Goal: Information Seeking & Learning: Understand process/instructions

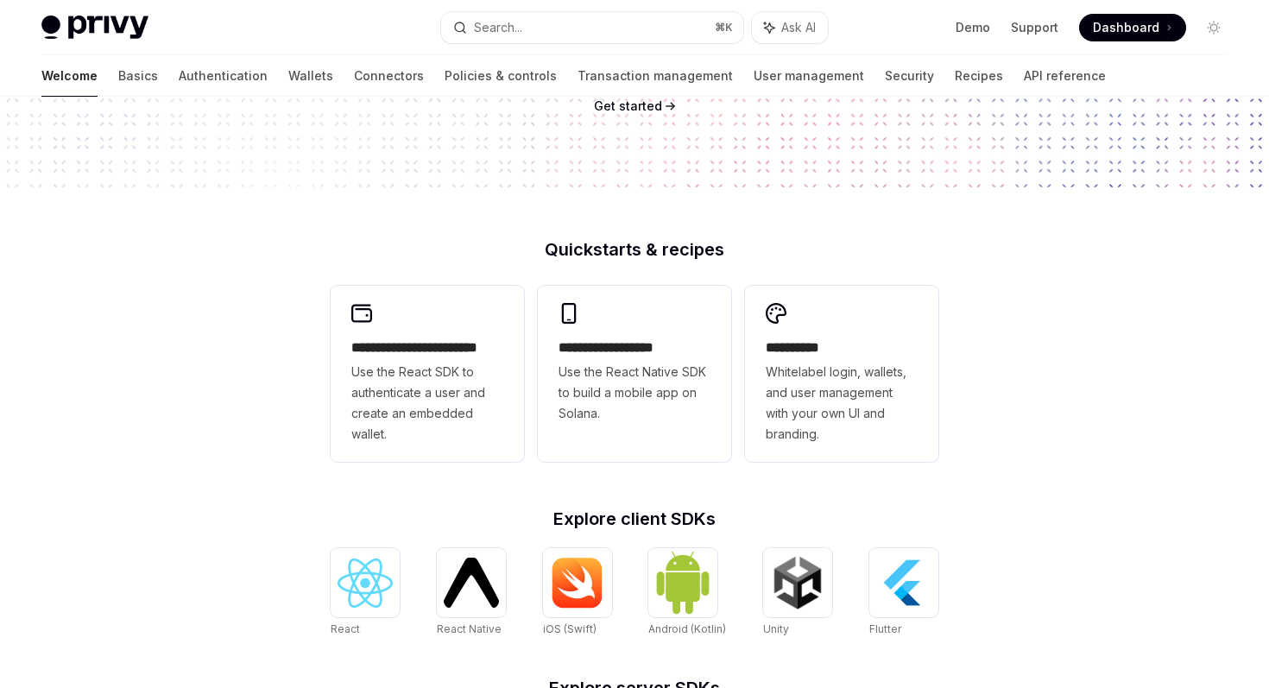
scroll to position [304, 0]
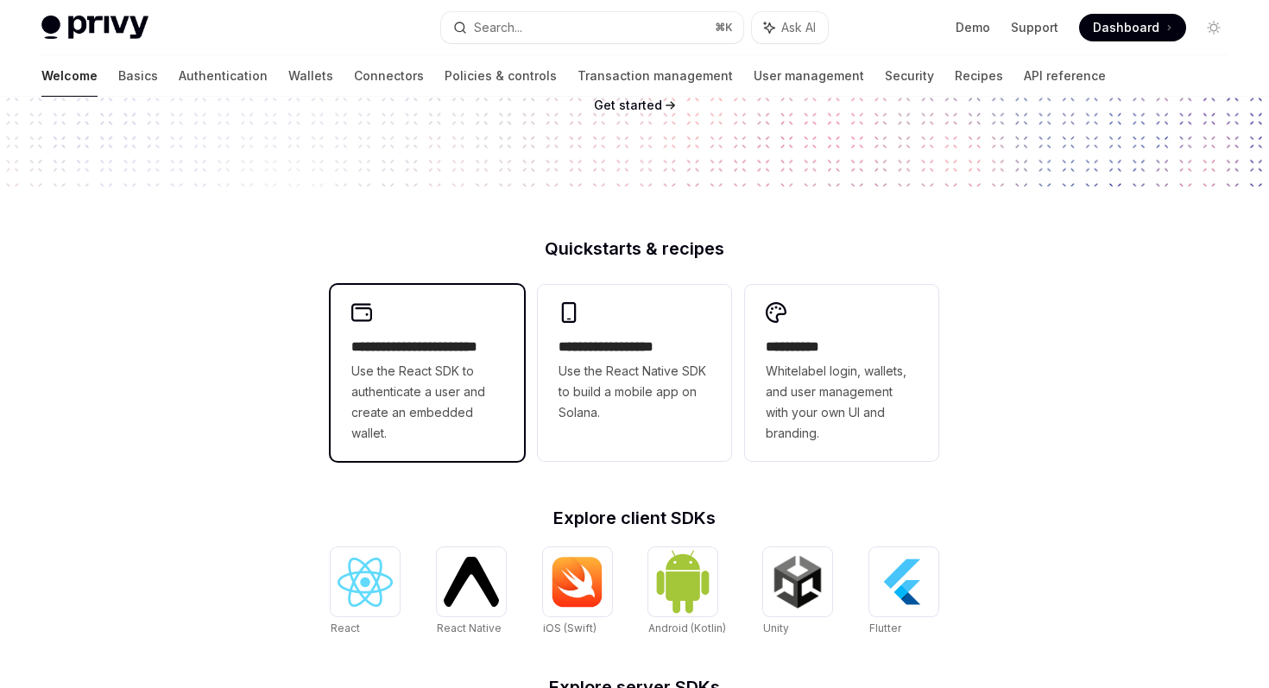
click at [430, 394] on span "Use the React SDK to authenticate a user and create an embedded wallet." at bounding box center [427, 402] width 152 height 83
type textarea "*"
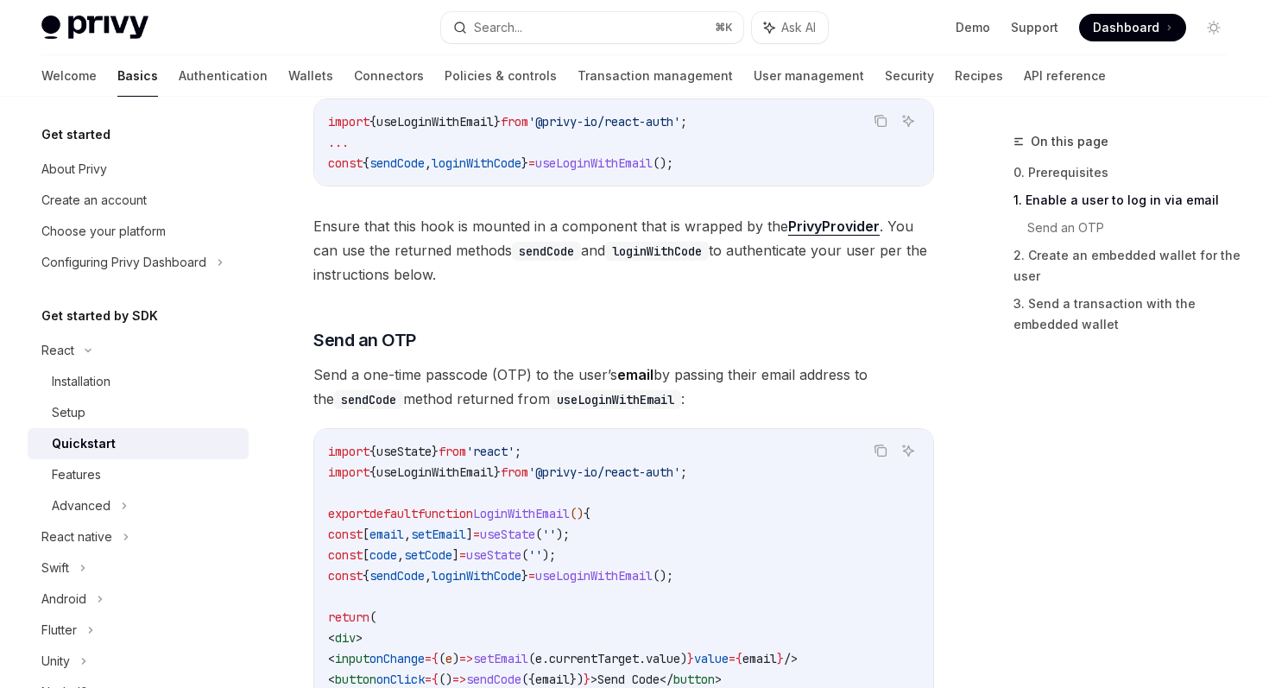
scroll to position [509, 0]
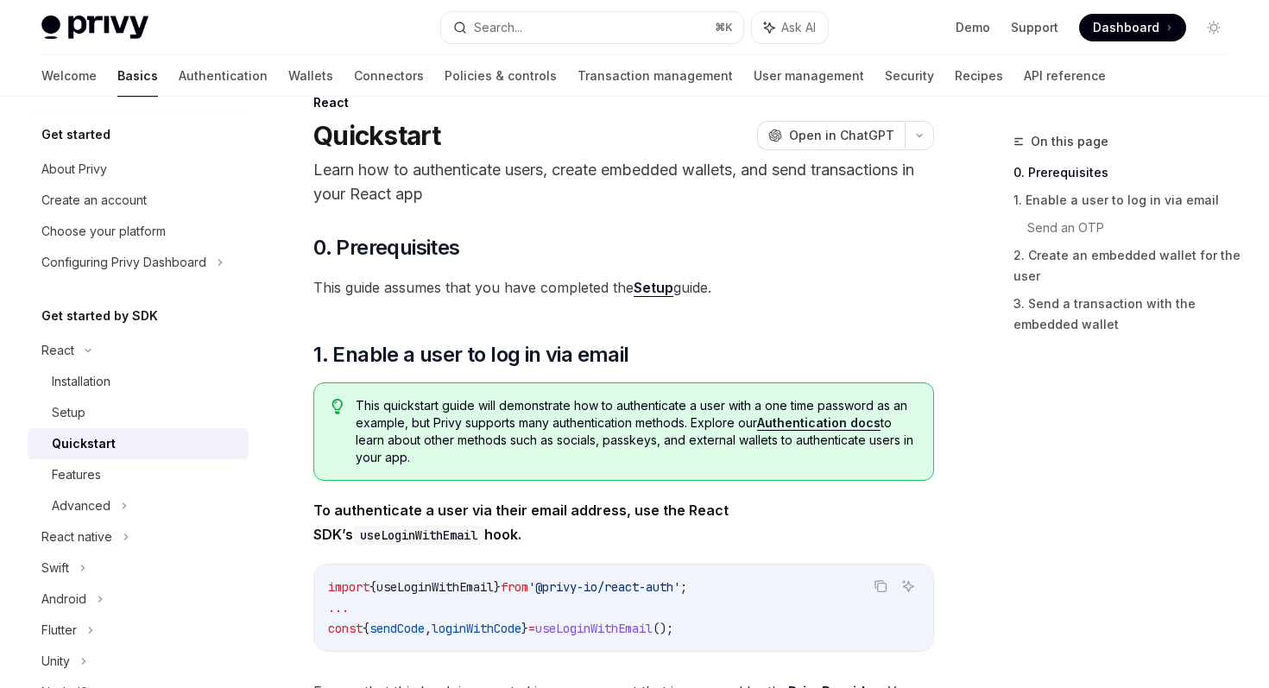
scroll to position [42, 0]
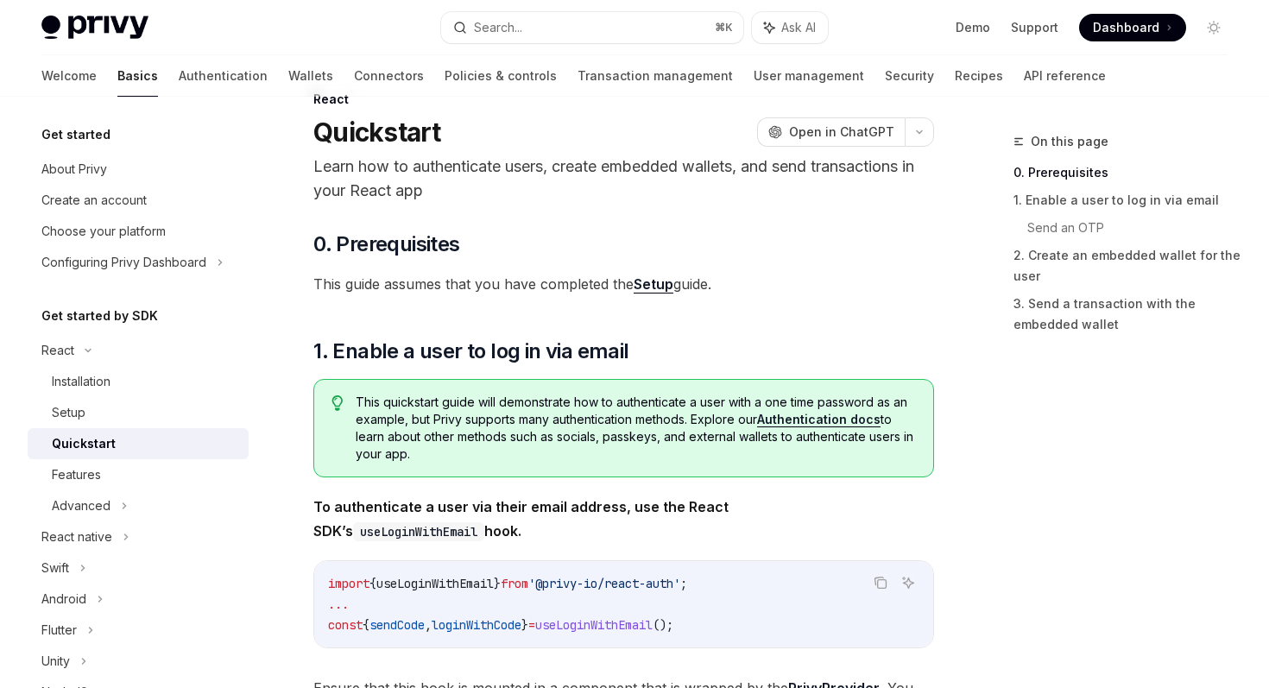
click at [659, 278] on link "Setup" at bounding box center [654, 284] width 40 height 18
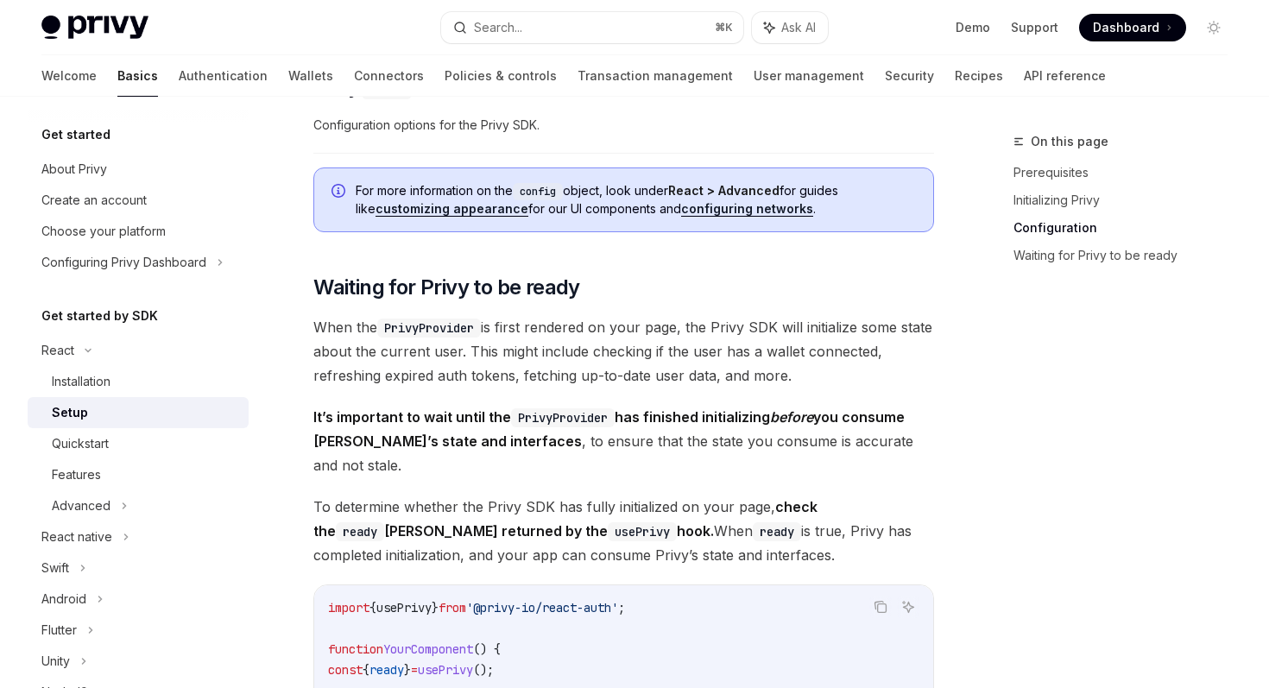
scroll to position [1478, 0]
click at [95, 386] on div "Installation" at bounding box center [81, 381] width 59 height 21
type textarea "*"
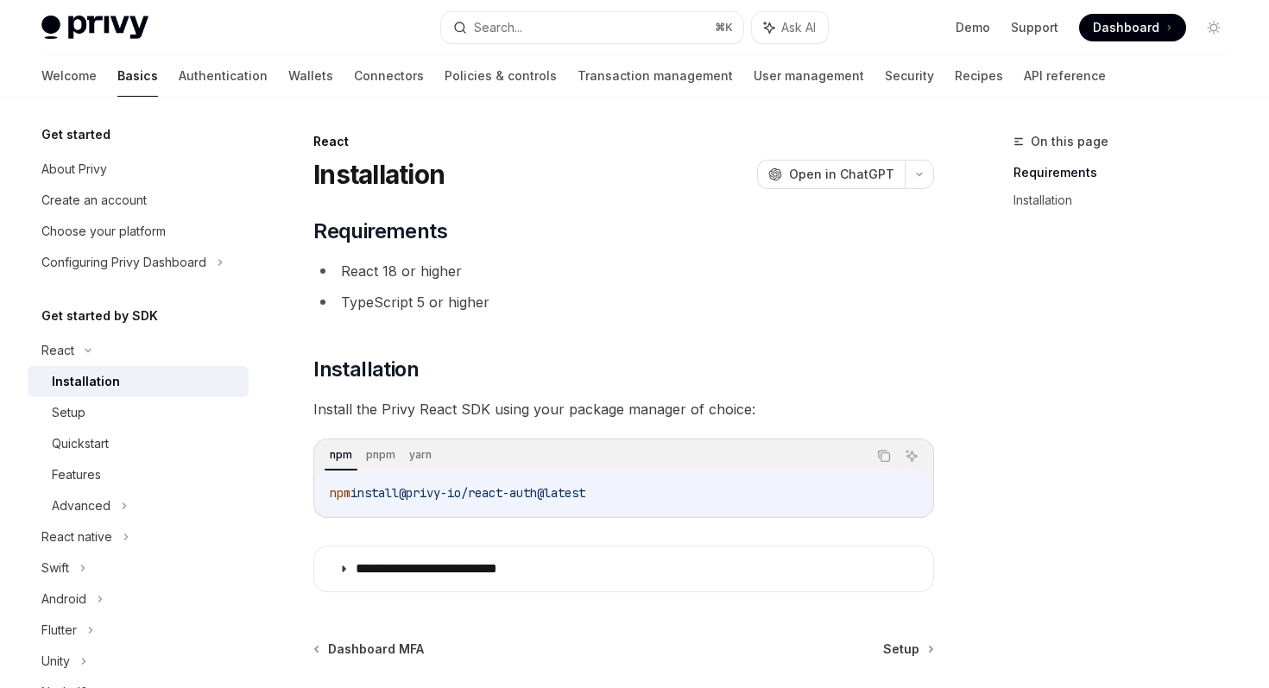
scroll to position [13, 0]
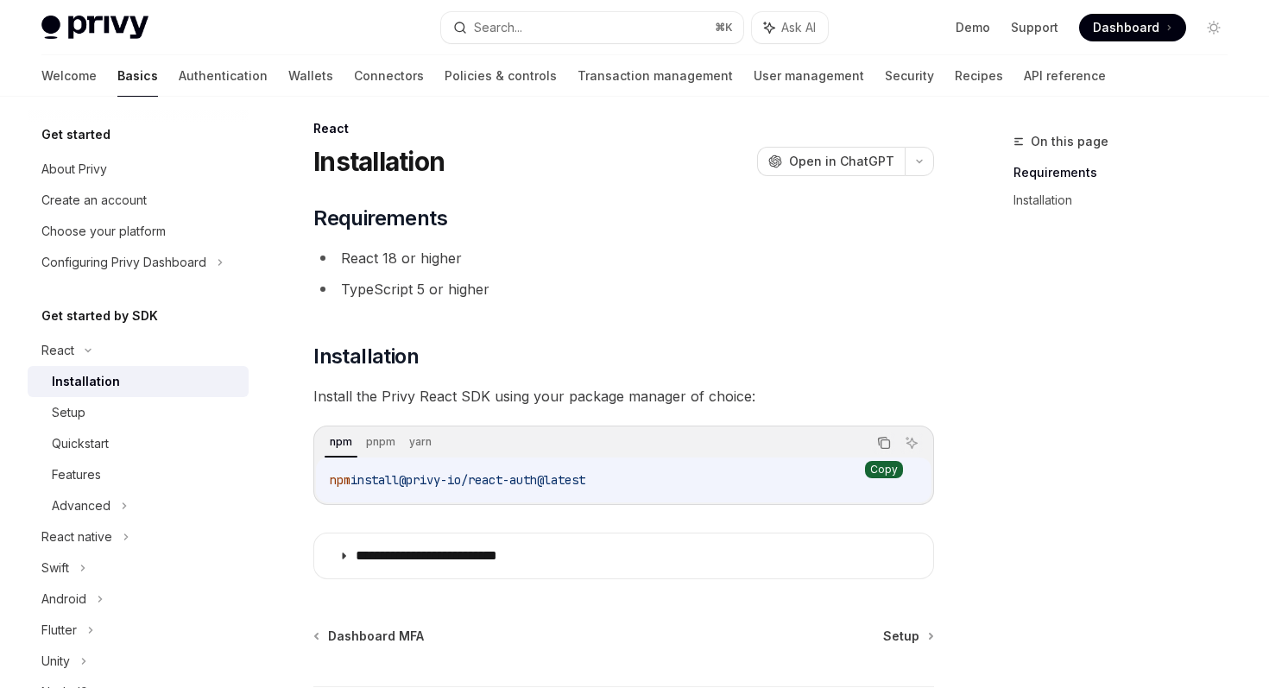
click at [883, 444] on icon "Copy the contents from the code block" at bounding box center [884, 443] width 14 height 14
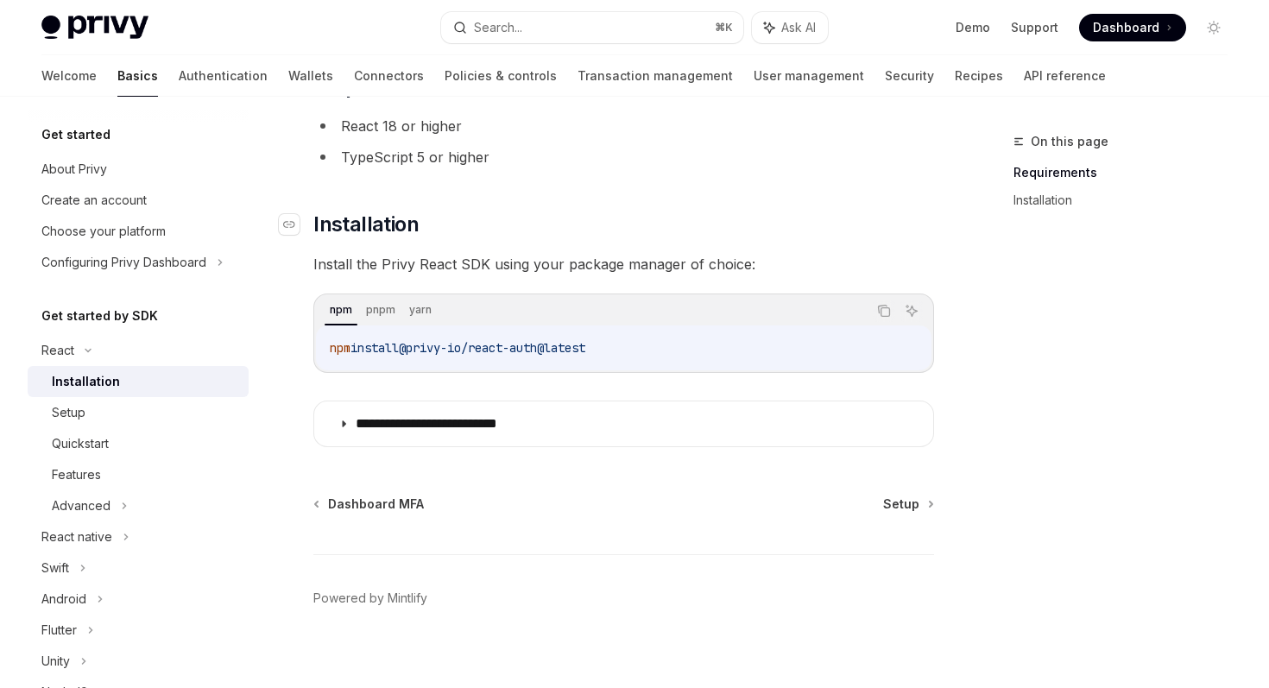
scroll to position [161, 0]
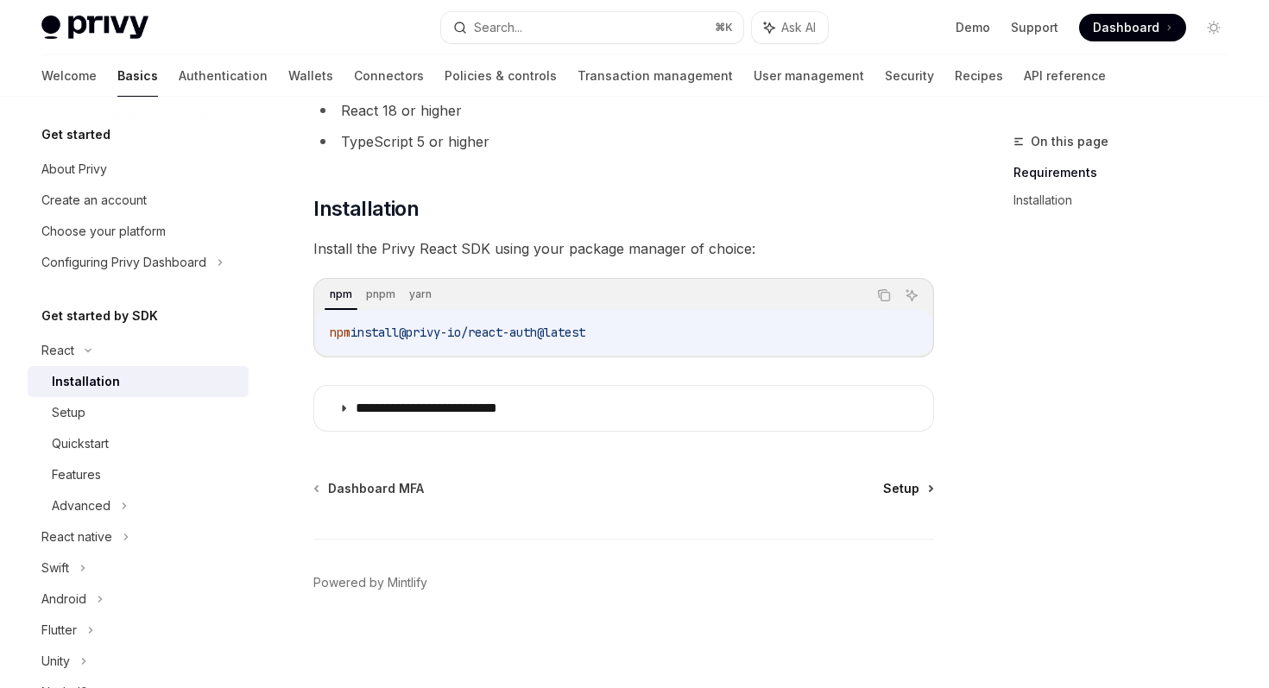
click at [895, 490] on span "Setup" at bounding box center [901, 488] width 36 height 17
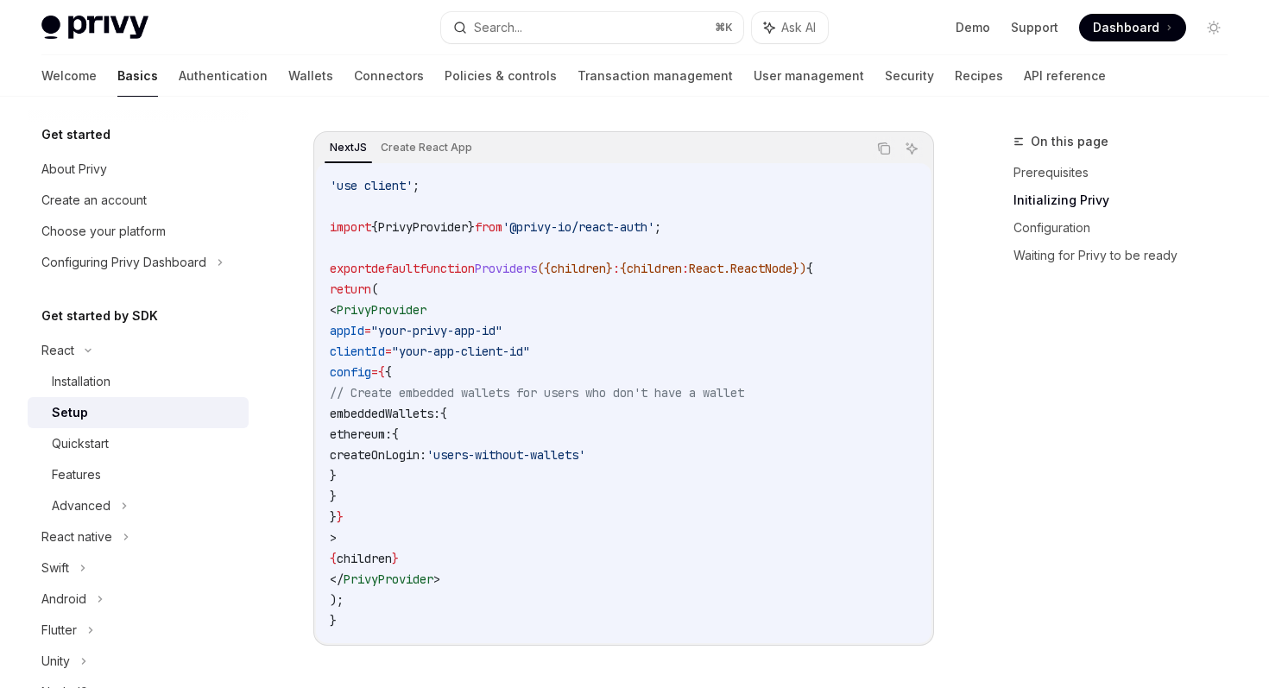
scroll to position [574, 0]
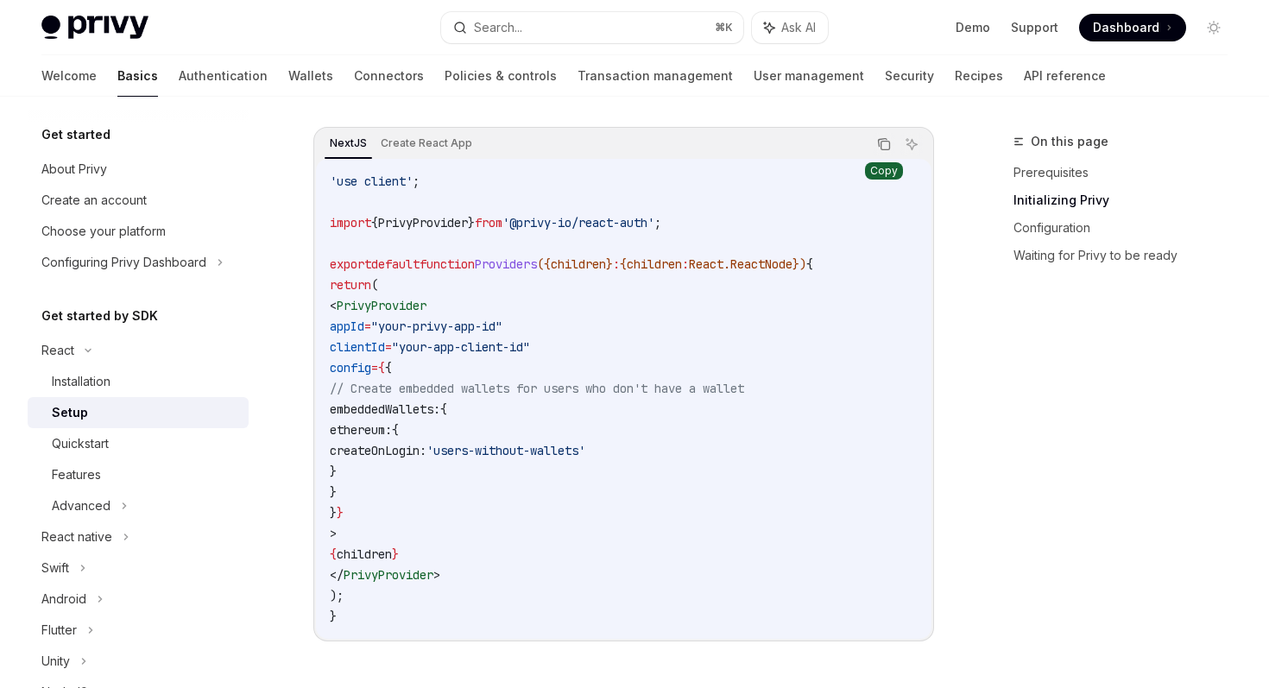
click at [881, 139] on icon "Copy the contents from the code block" at bounding box center [883, 143] width 9 height 8
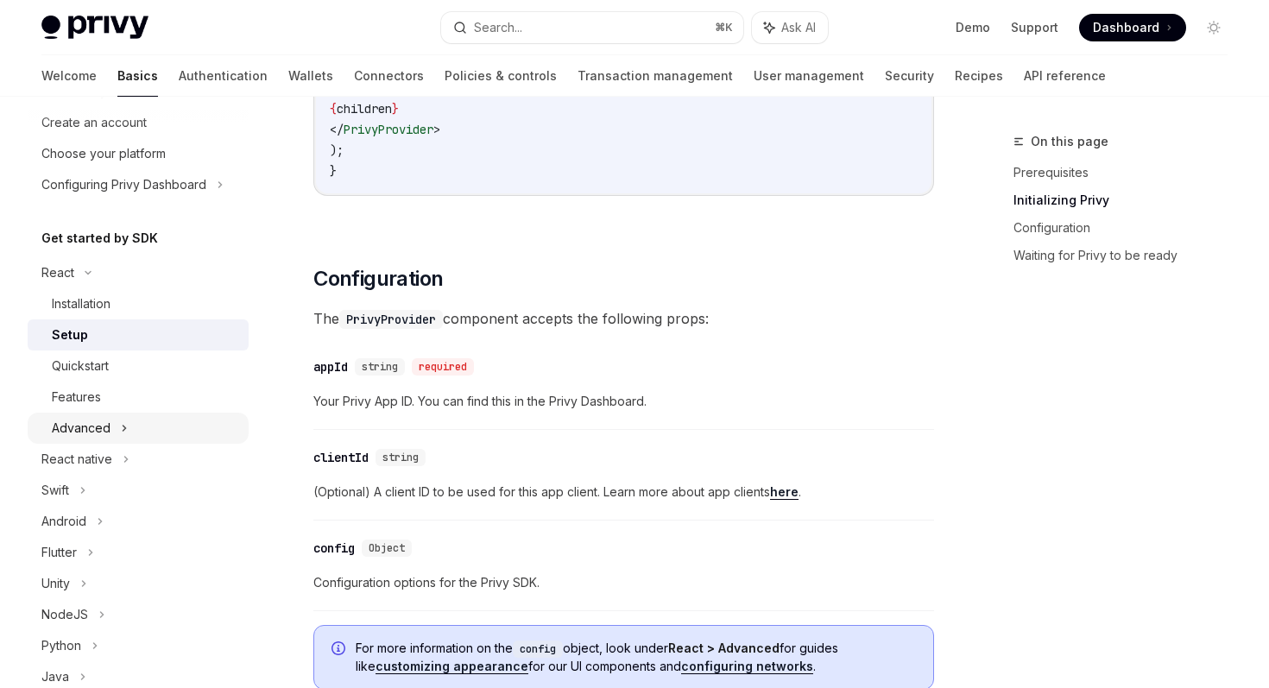
scroll to position [83, 0]
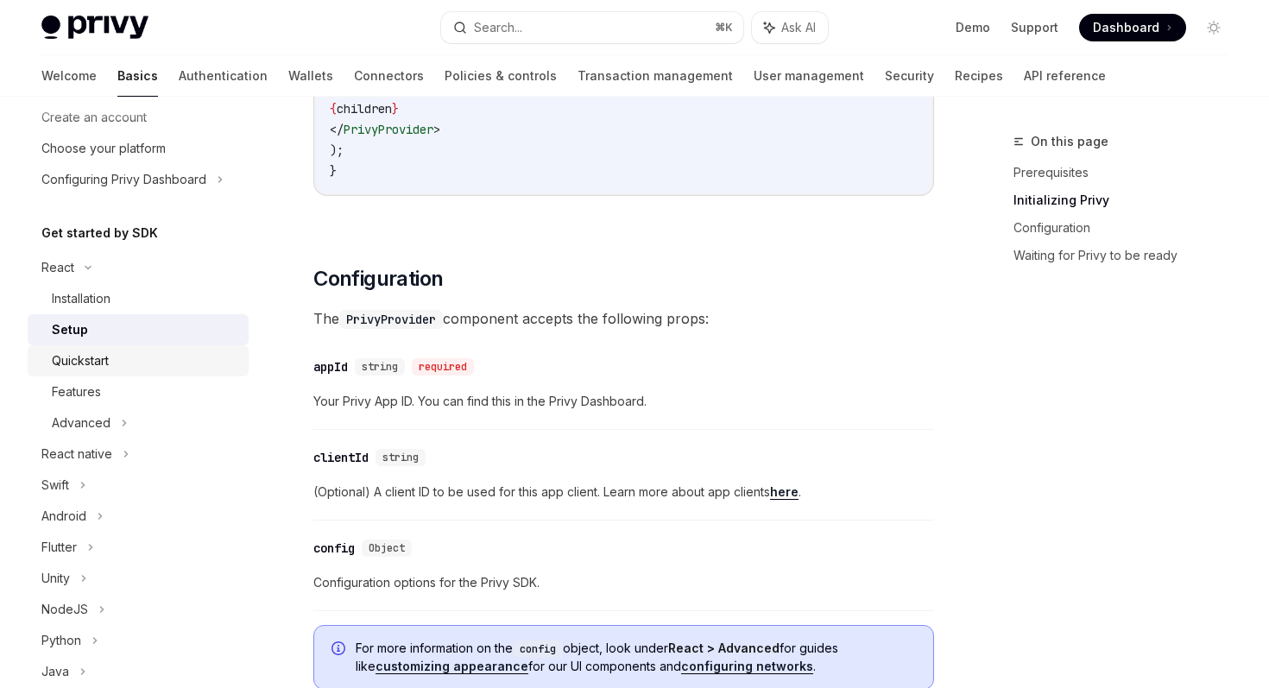
click at [99, 361] on div "Quickstart" at bounding box center [80, 361] width 57 height 21
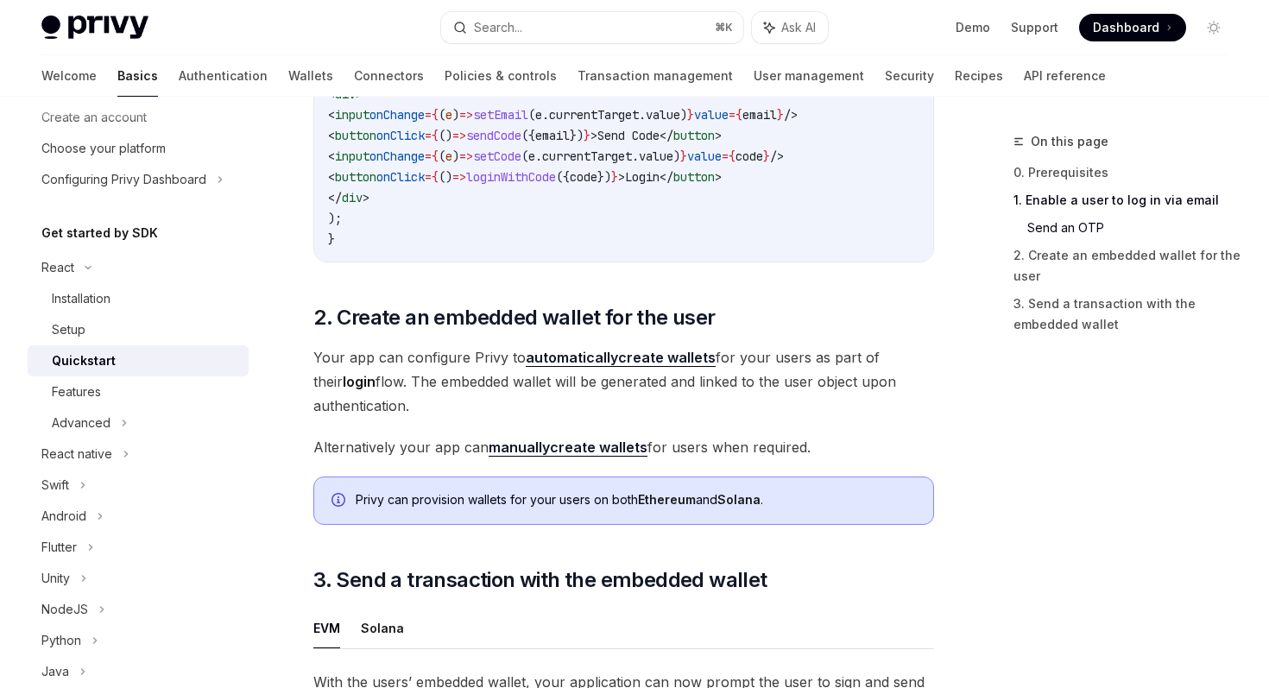
scroll to position [1049, 0]
click at [605, 365] on strong "automatically" at bounding box center [572, 356] width 92 height 17
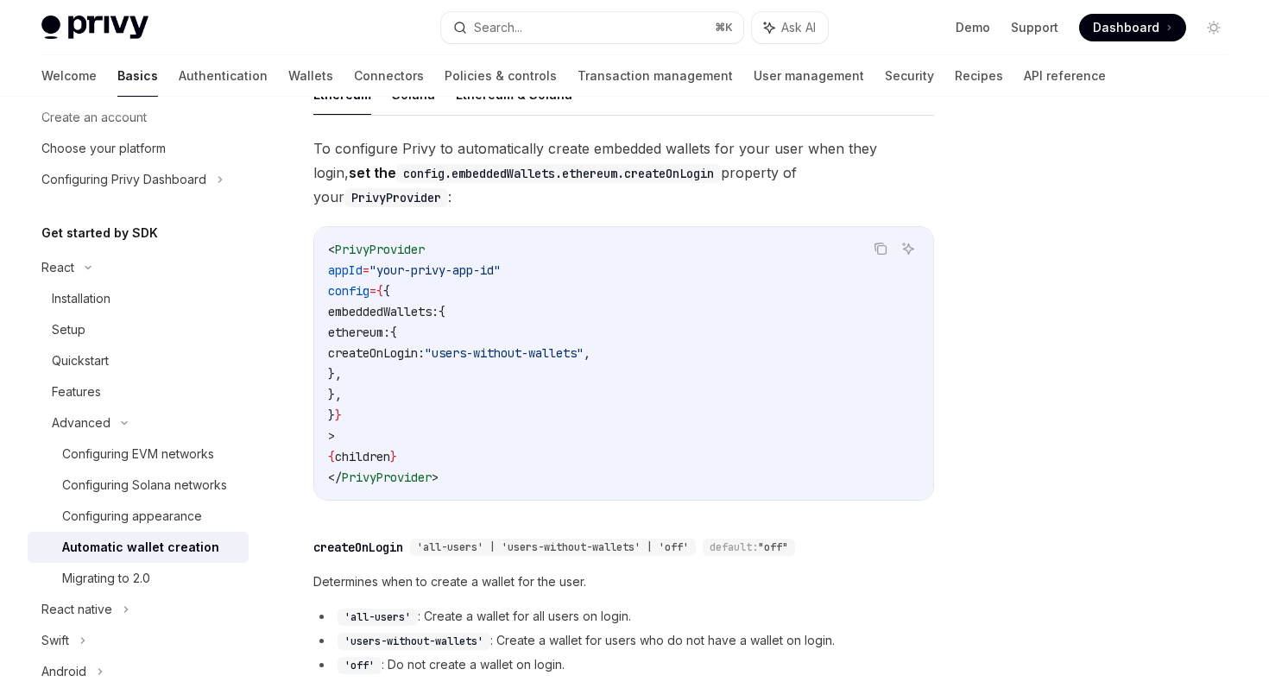
scroll to position [408, 0]
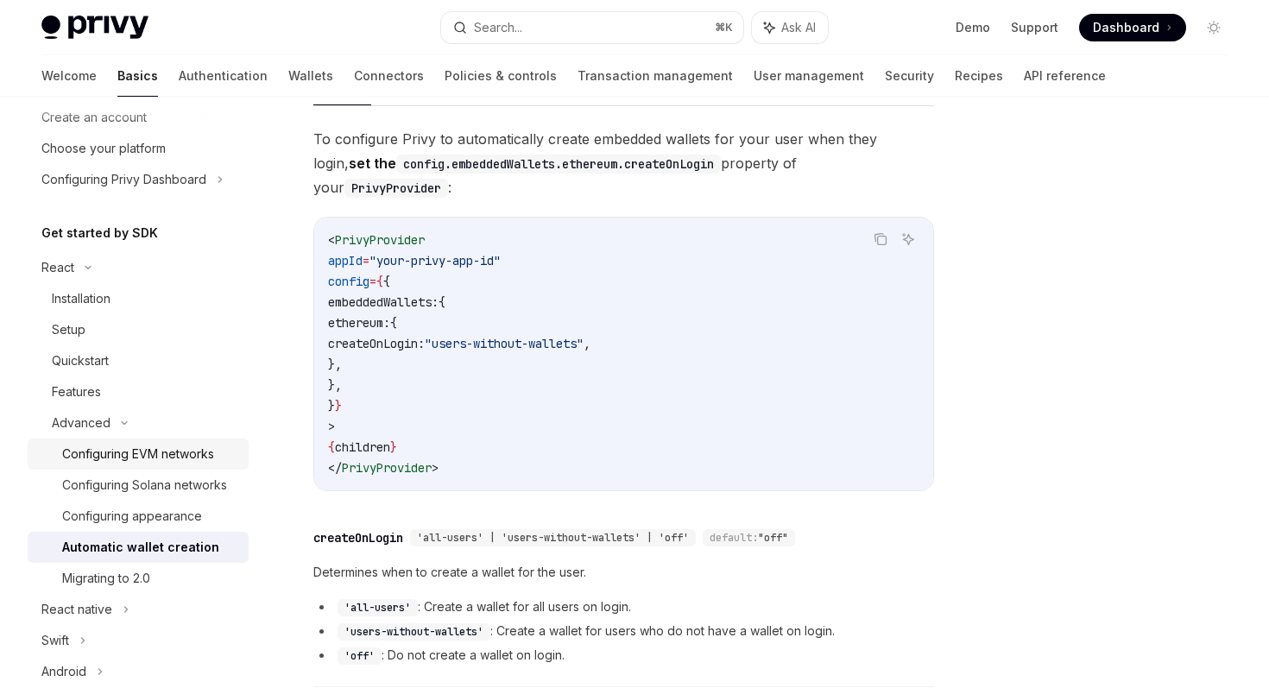
click at [198, 461] on div "Configuring EVM networks" at bounding box center [138, 454] width 152 height 21
type textarea "*"
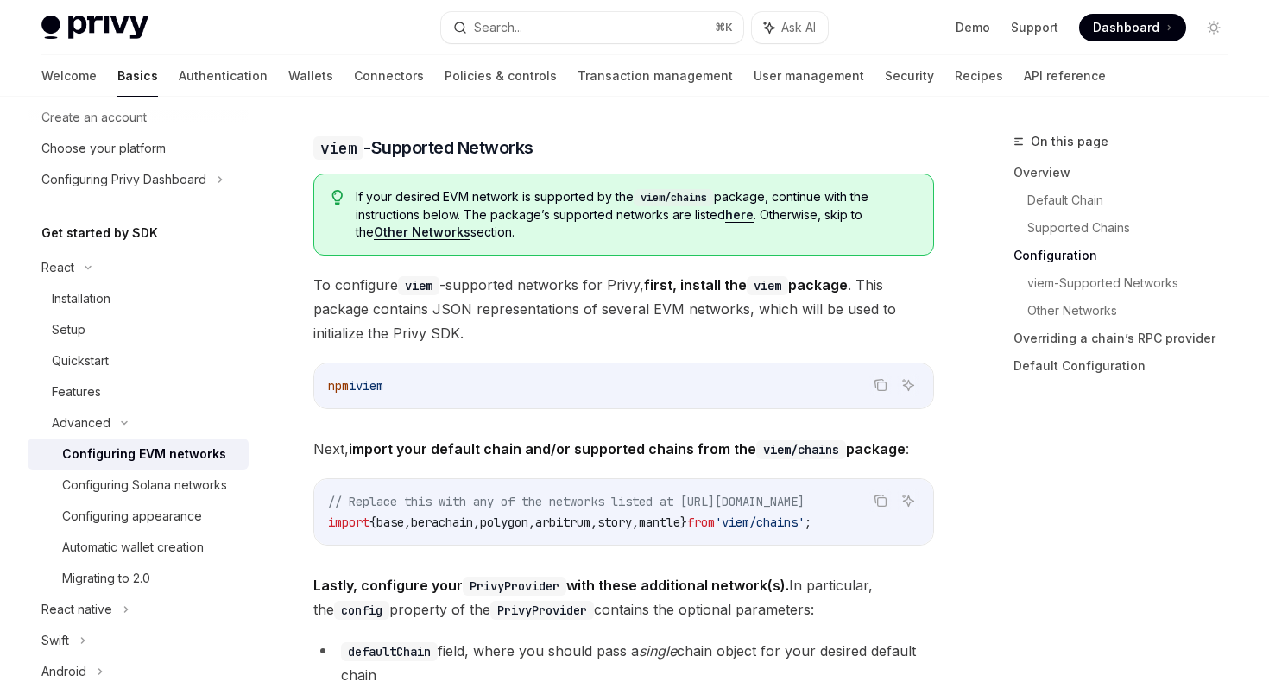
scroll to position [1713, 0]
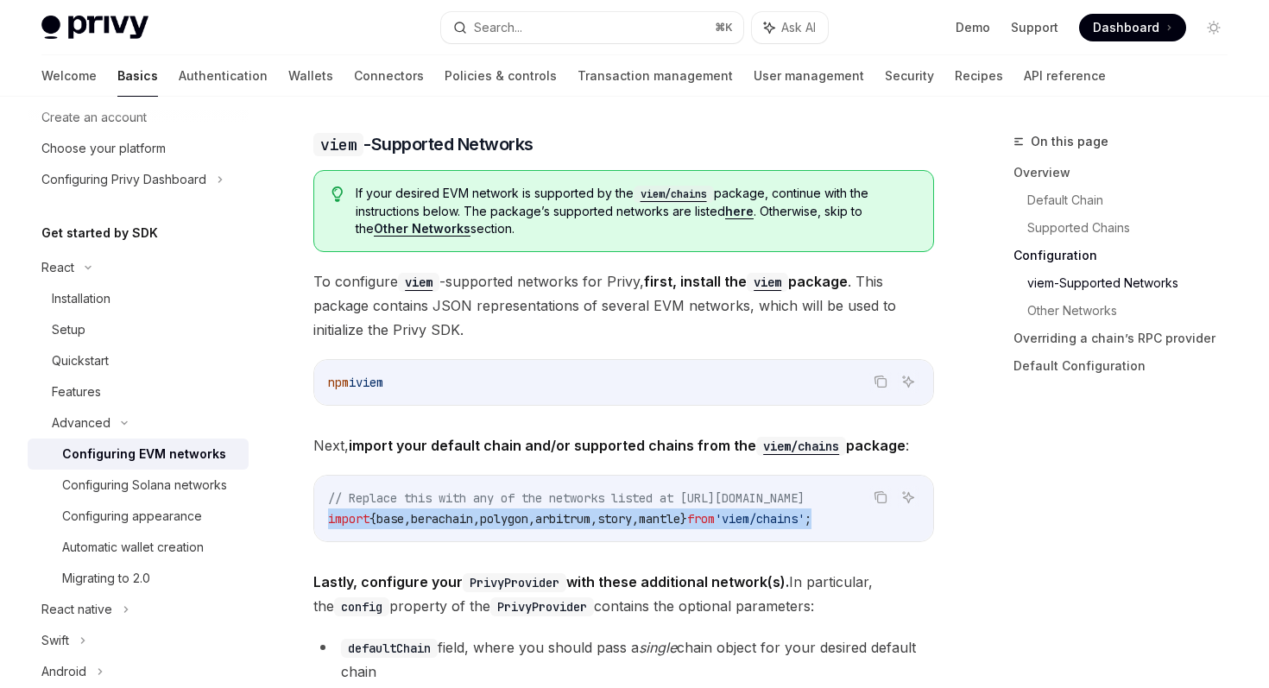
drag, startPoint x: 326, startPoint y: 518, endPoint x: 894, endPoint y: 509, distance: 567.3
click at [894, 509] on div "// Replace this with any of the networks listed at [URL][DOMAIN_NAME] import { …" at bounding box center [623, 509] width 619 height 66
copy span "import { base , berachain , polygon , arbitrum , story , mantle } from 'viem/ch…"
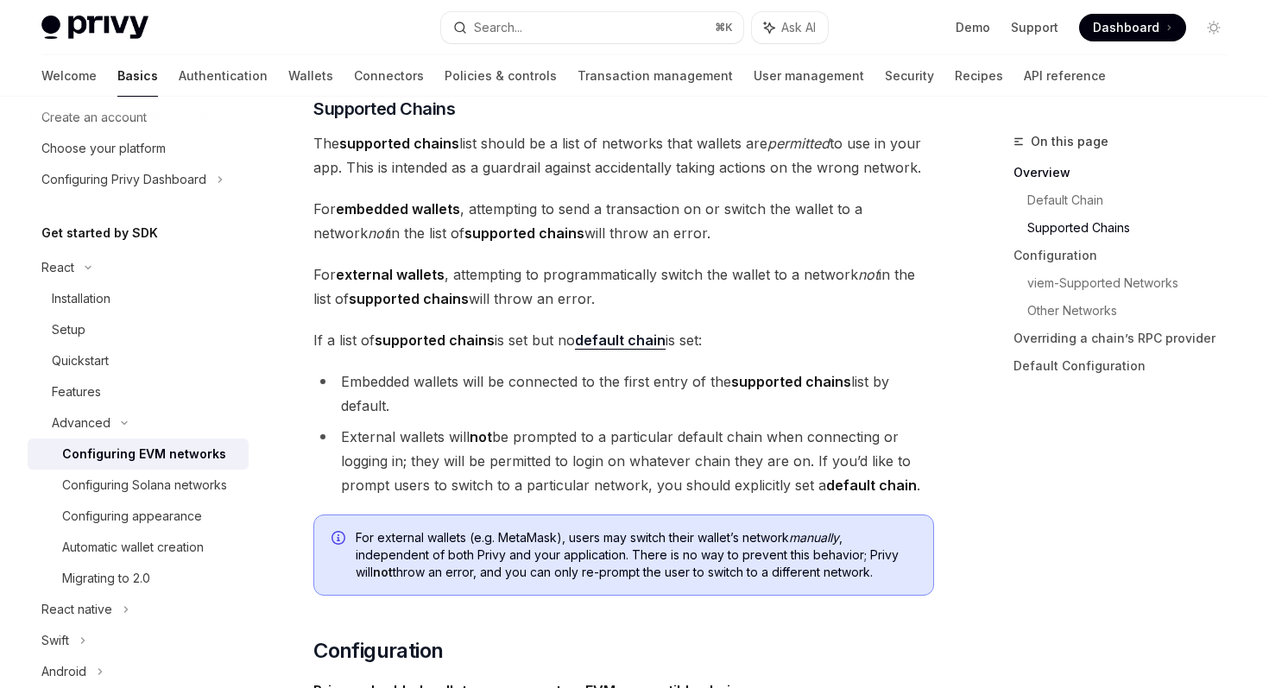
scroll to position [1098, 0]
